Goal: Information Seeking & Learning: Learn about a topic

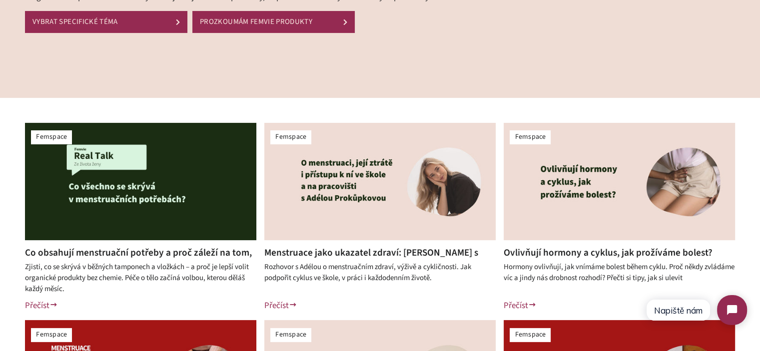
click at [148, 256] on link "Co obsahují menstruační potřeby a proč záleží na tom, co si dáváš do těla?" at bounding box center [138, 259] width 227 height 27
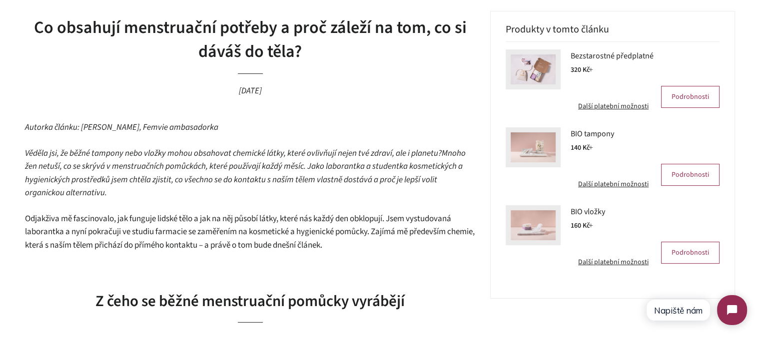
click at [313, 165] on span "Mnoho žen netuší, co se skrývá v menstruačních pomůckách, které používají každý…" at bounding box center [245, 173] width 441 height 52
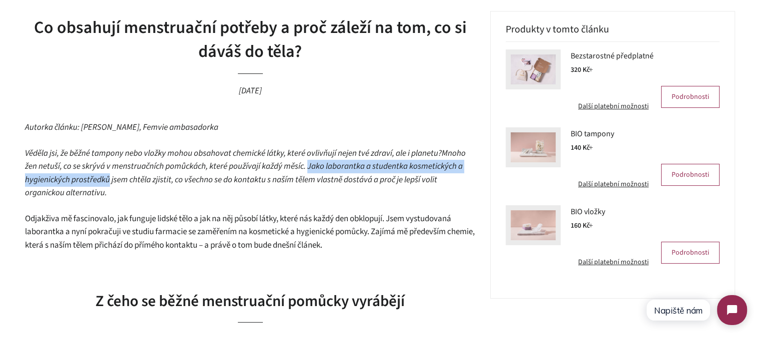
drag, startPoint x: 313, startPoint y: 165, endPoint x: 95, endPoint y: 178, distance: 217.7
click at [95, 178] on span "Mnoho žen netuší, co se skrývá v menstruačních pomůckách, které používají každý…" at bounding box center [245, 173] width 441 height 52
copy span "Jako laborantka a studentka kosmetických a hygienických prostředků"
